Goal: Check status: Check status

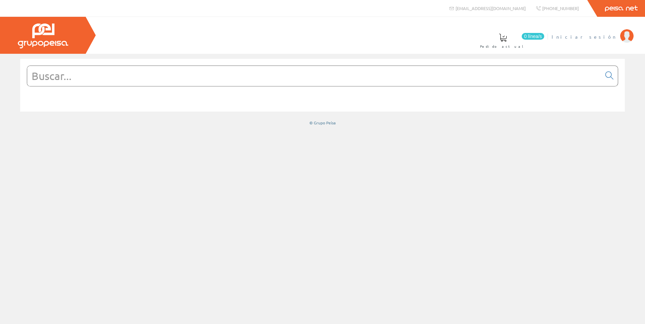
click at [610, 37] on span "Iniciar sesión" at bounding box center [583, 36] width 65 height 7
click at [563, 35] on span "[PERSON_NAME] [PERSON_NAME]" at bounding box center [553, 36] width 127 height 7
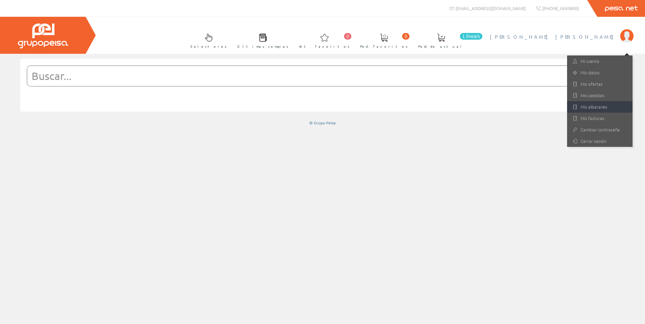
click at [617, 108] on link "Mis albaranes" at bounding box center [599, 106] width 65 height 11
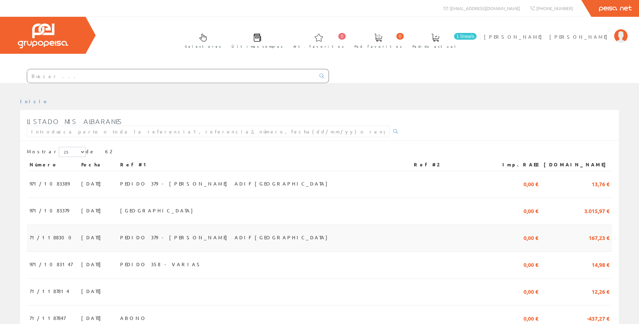
click at [113, 239] on td "16/09/2025" at bounding box center [98, 238] width 39 height 27
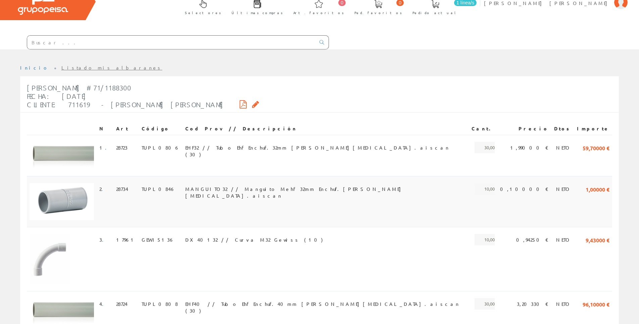
scroll to position [101, 0]
